Goal: Transaction & Acquisition: Purchase product/service

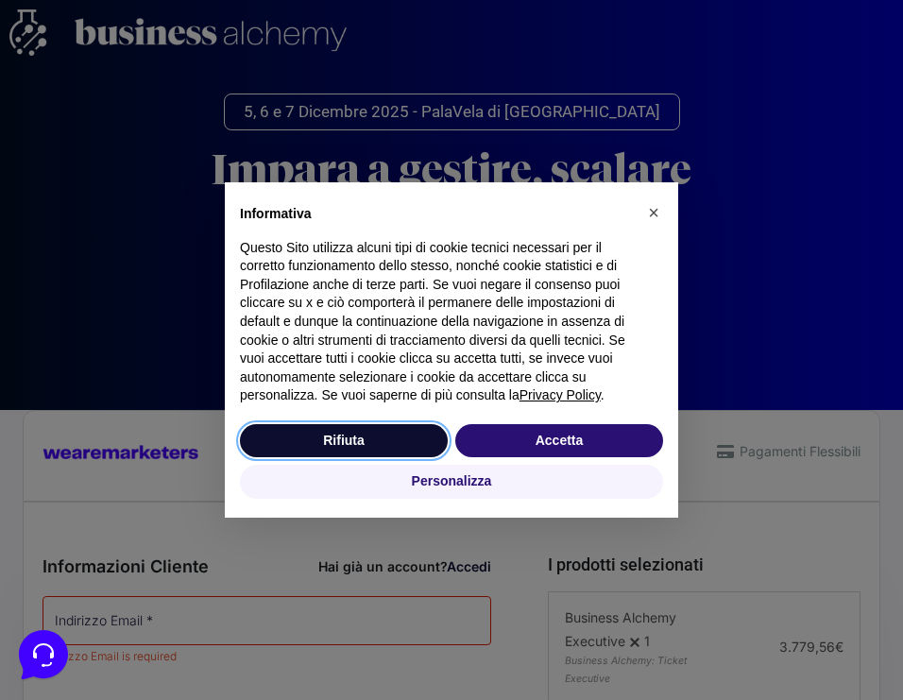
click at [358, 442] on button "Rifiuta" at bounding box center [344, 441] width 208 height 34
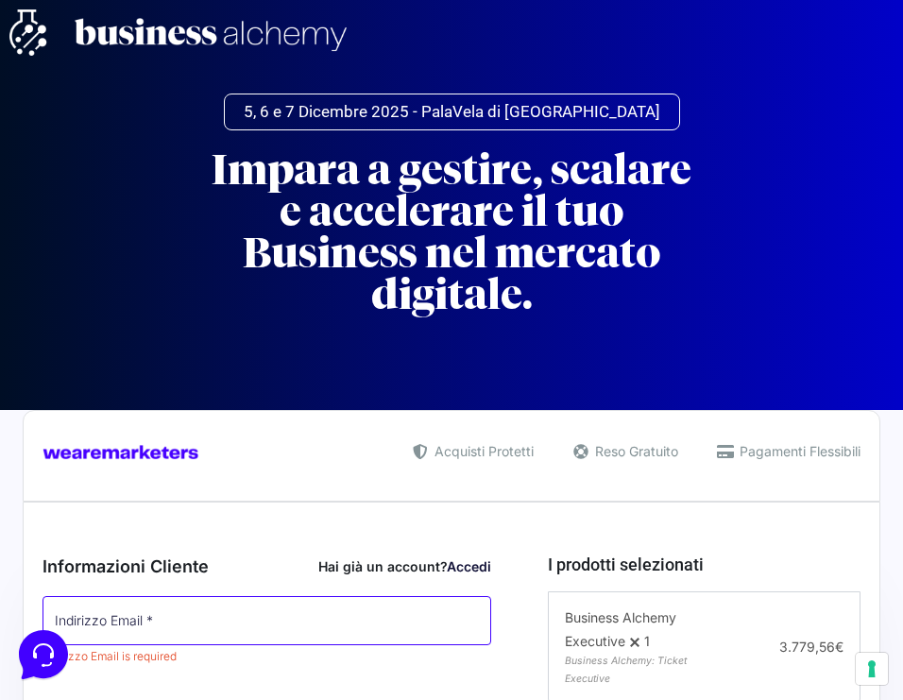
click at [217, 596] on input "Indirizzo Email *" at bounding box center [266, 620] width 448 height 49
type input "e"
paste input "[EMAIL_ADDRESS][DOMAIN_NAME]"
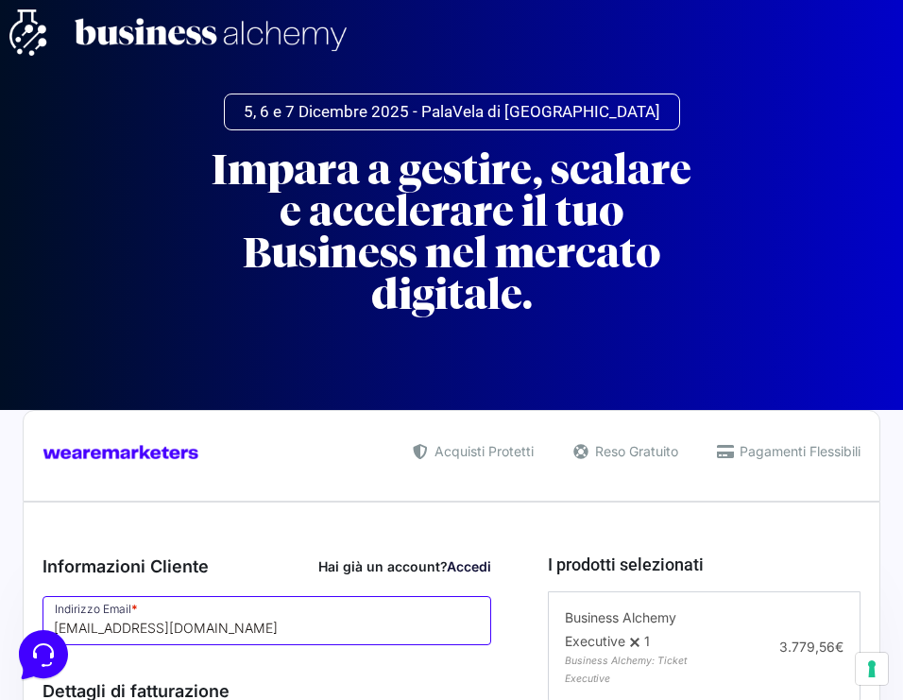
type input "[EMAIL_ADDRESS][DOMAIN_NAME]"
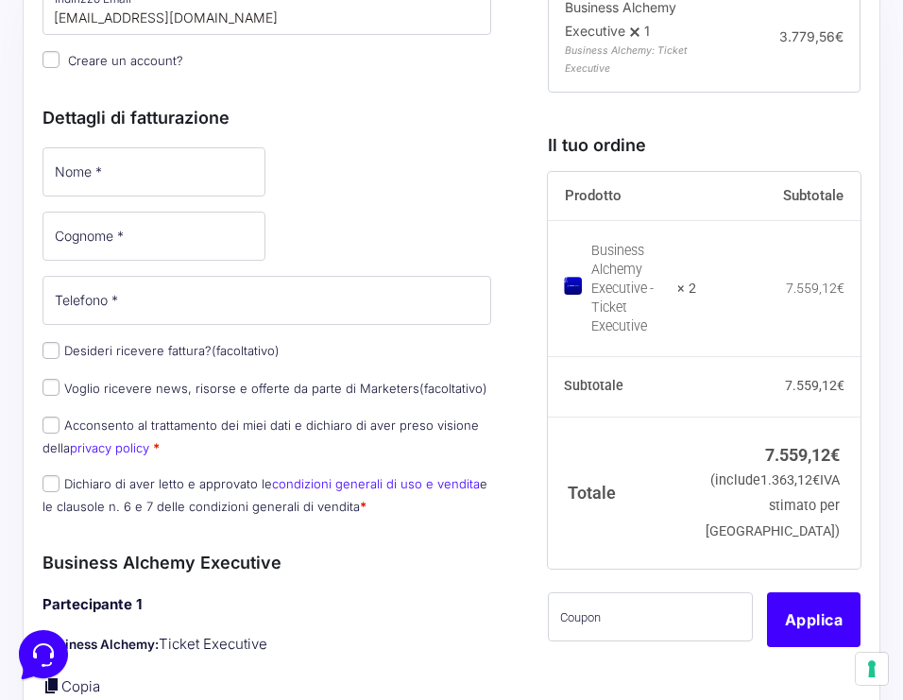
scroll to position [674, 0]
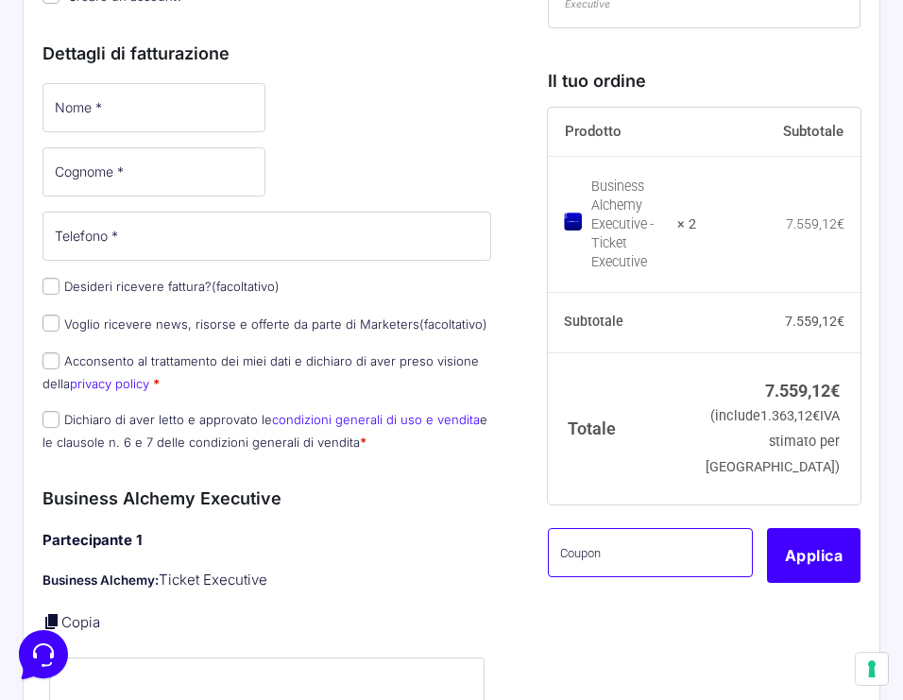
click at [594, 528] on input "text" at bounding box center [650, 552] width 205 height 49
paste input "A74REU4Z"
type input "A74REU4Z"
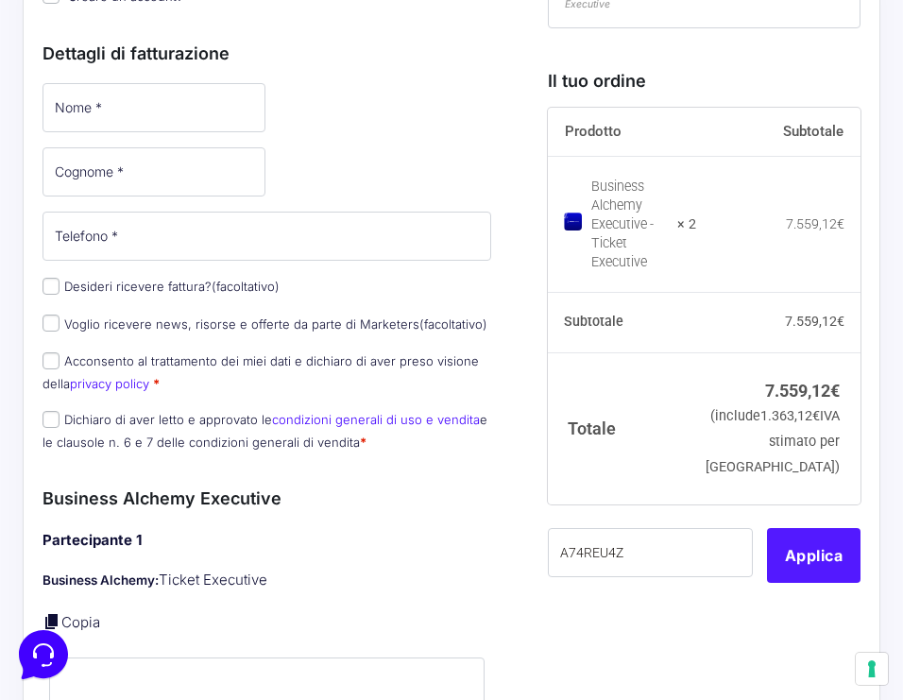
click at [789, 528] on button "Applica" at bounding box center [813, 555] width 93 height 55
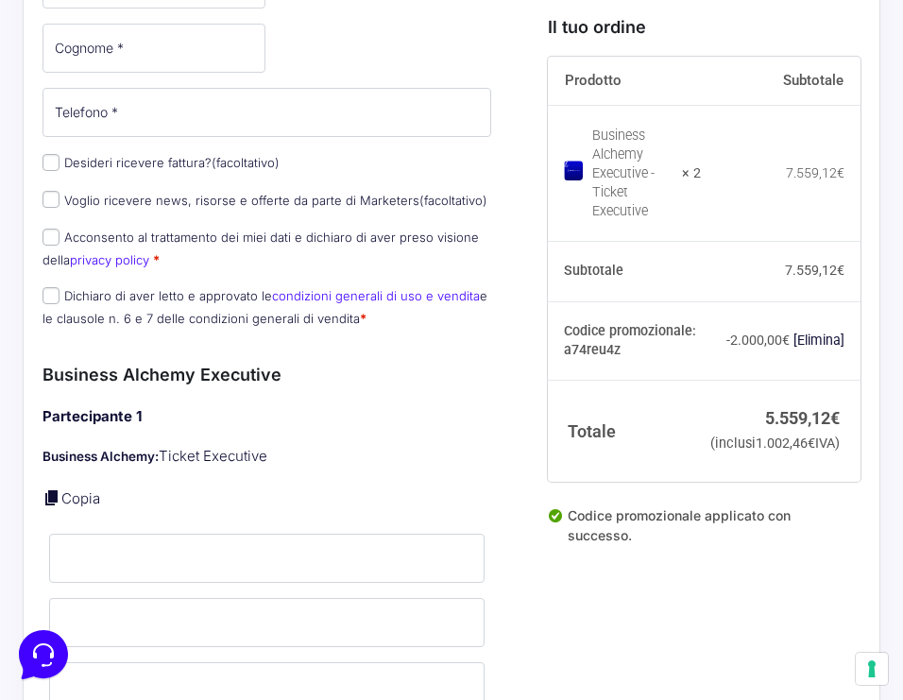
scroll to position [784, 0]
